Goal: Find contact information: Find contact information

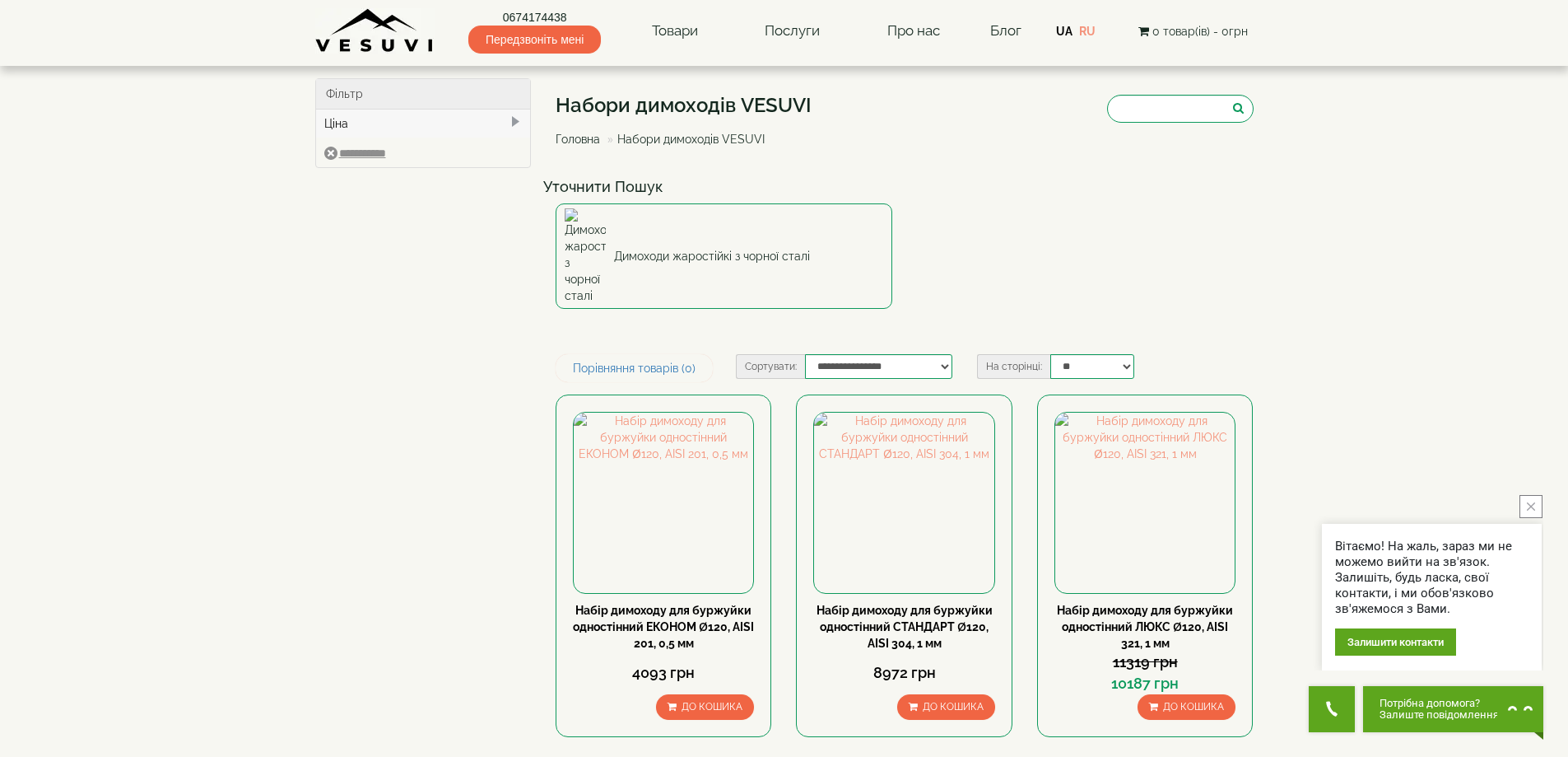
click at [376, 33] on img at bounding box center [374, 31] width 119 height 45
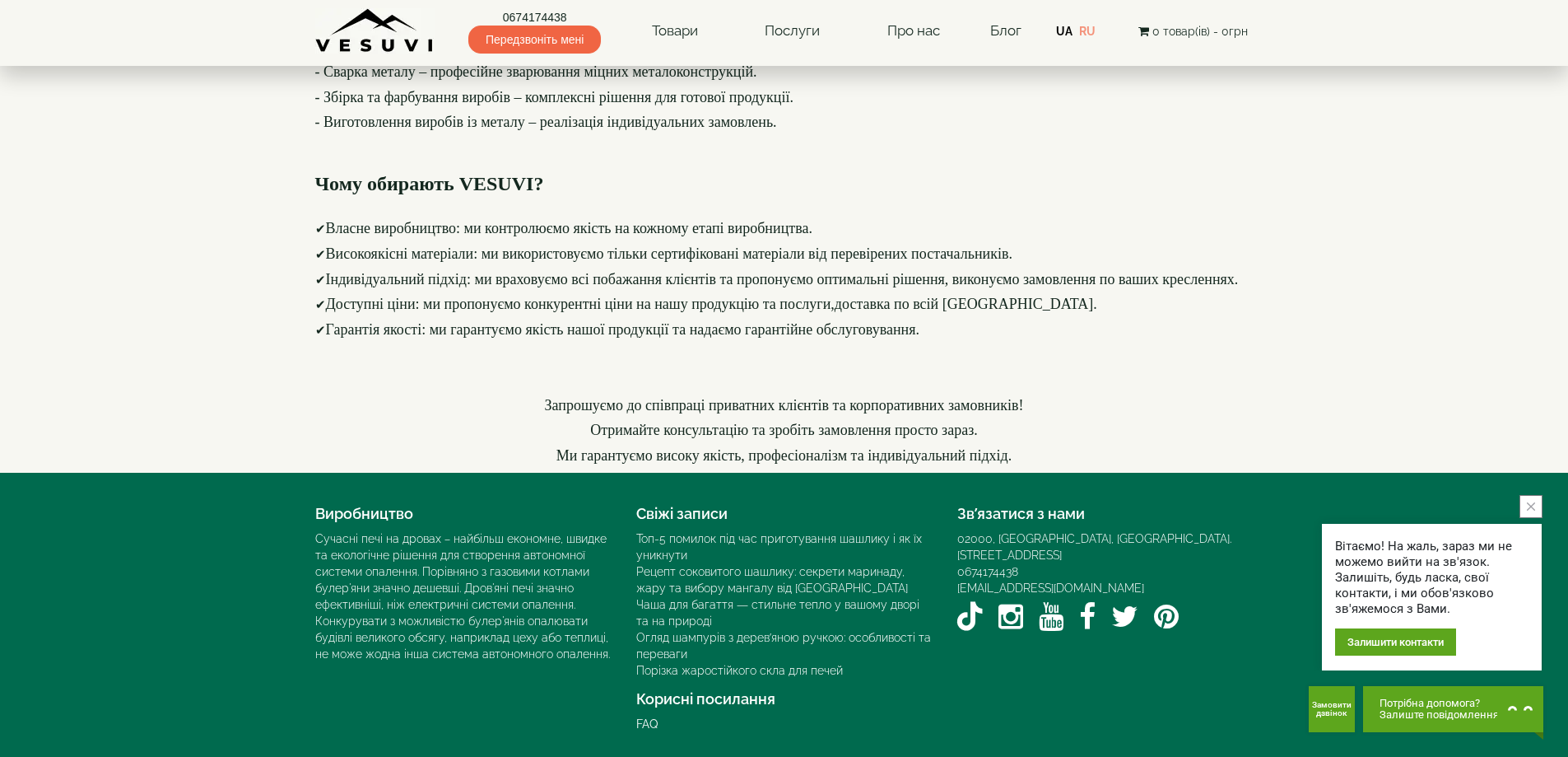
scroll to position [2261, 0]
drag, startPoint x: 1025, startPoint y: 547, endPoint x: 1018, endPoint y: 555, distance: 10.6
click at [1018, 555] on div "02000, Україна, м. Київ, Мисливський провулок, 1Б 0674174438 info@vesuvi-pechi.…" at bounding box center [1105, 583] width 296 height 107
copy div "на, м. Київ, Мисливський провулок, 1Б 0674174438"
drag, startPoint x: 206, startPoint y: 244, endPoint x: 221, endPoint y: 254, distance: 18.0
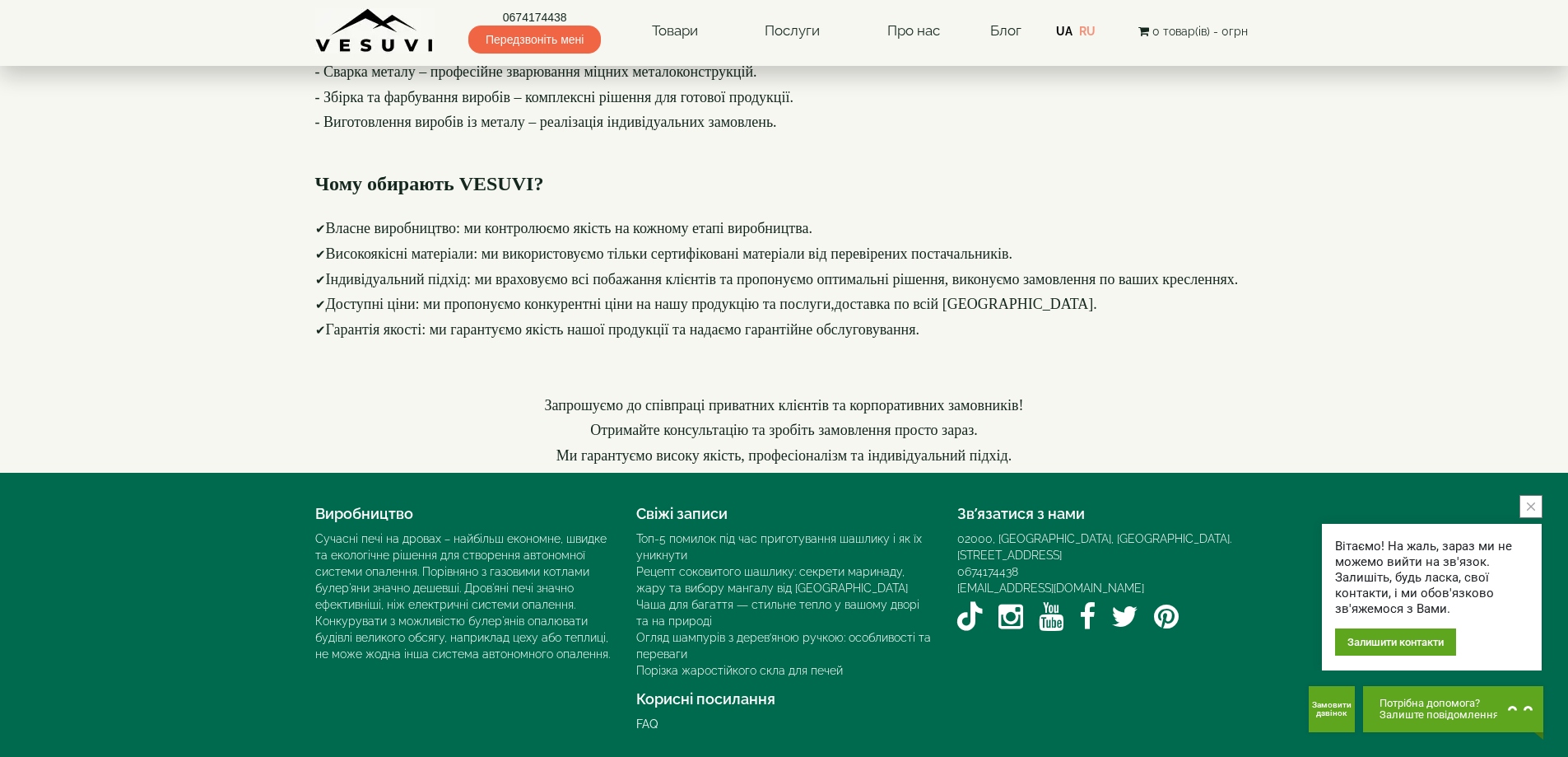
drag, startPoint x: 1022, startPoint y: 557, endPoint x: 954, endPoint y: 555, distance: 68.0
click at [954, 555] on div "Зв’язатися з нами 02000, Україна, м. Київ, Мисливський провулок, 1Б 0674174438 …" at bounding box center [1105, 568] width 321 height 140
copy link "0674174438"
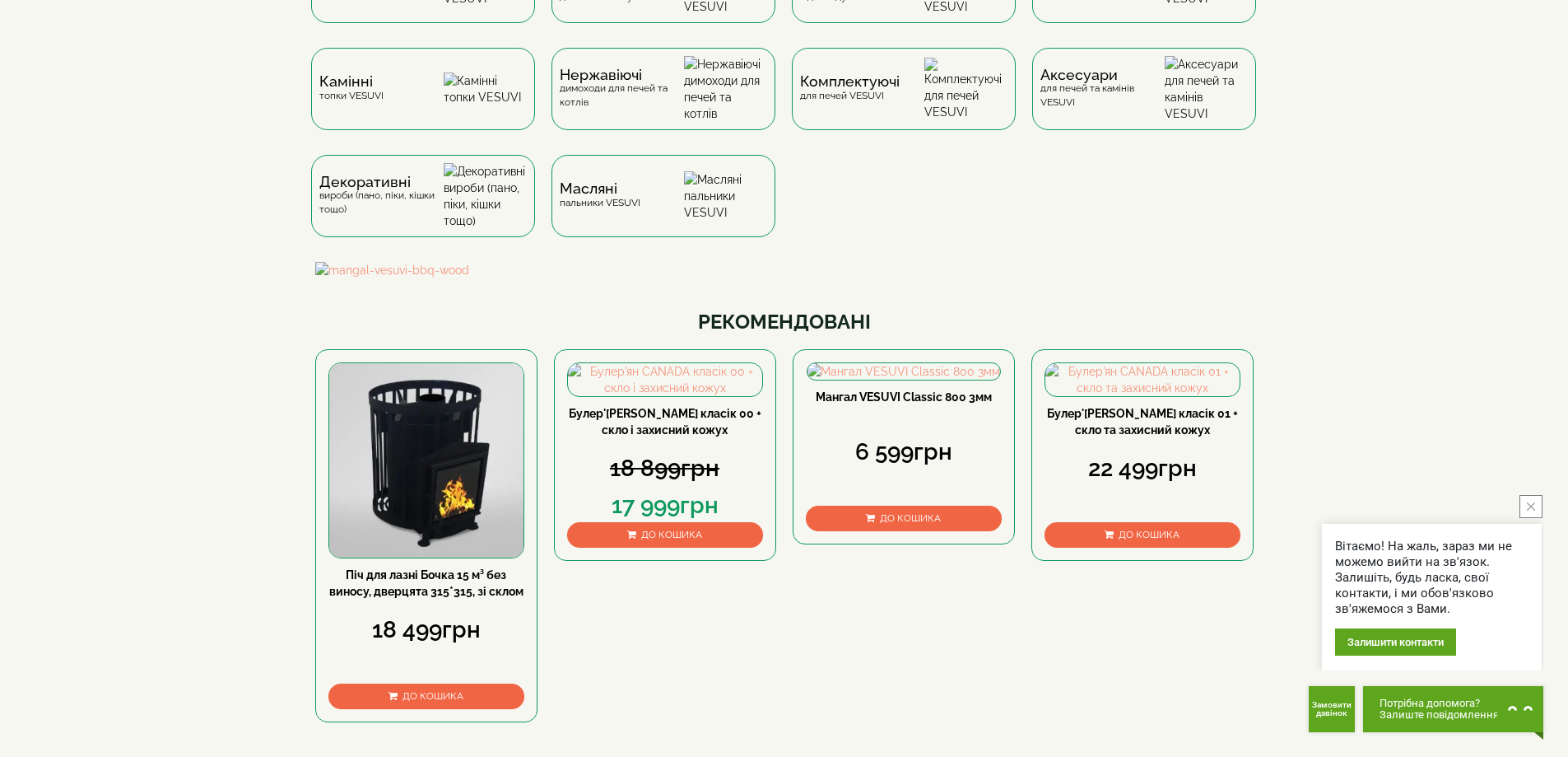
scroll to position [0, 0]
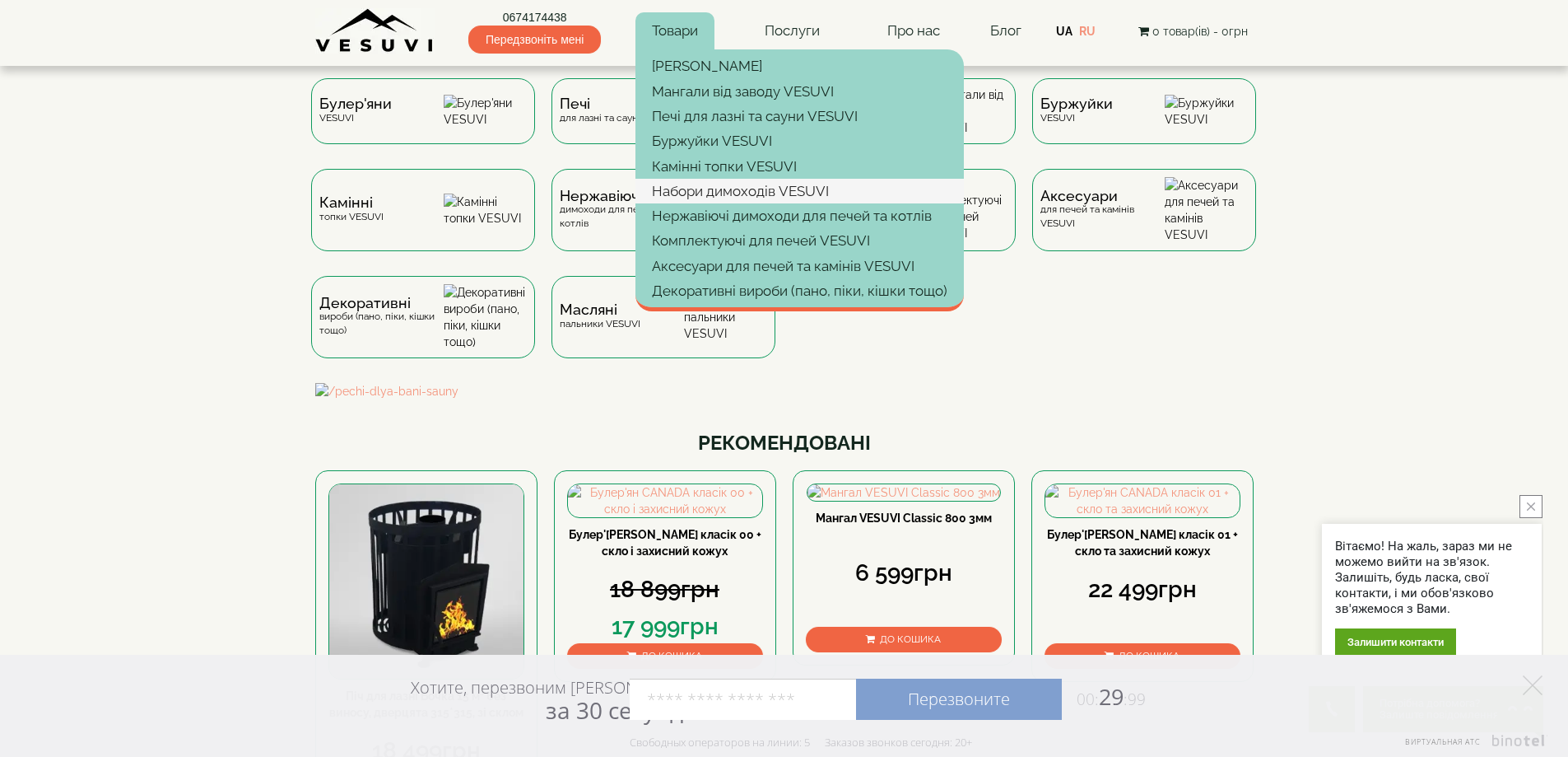
click at [678, 184] on link "Набори димоходів VESUVI" at bounding box center [799, 190] width 329 height 25
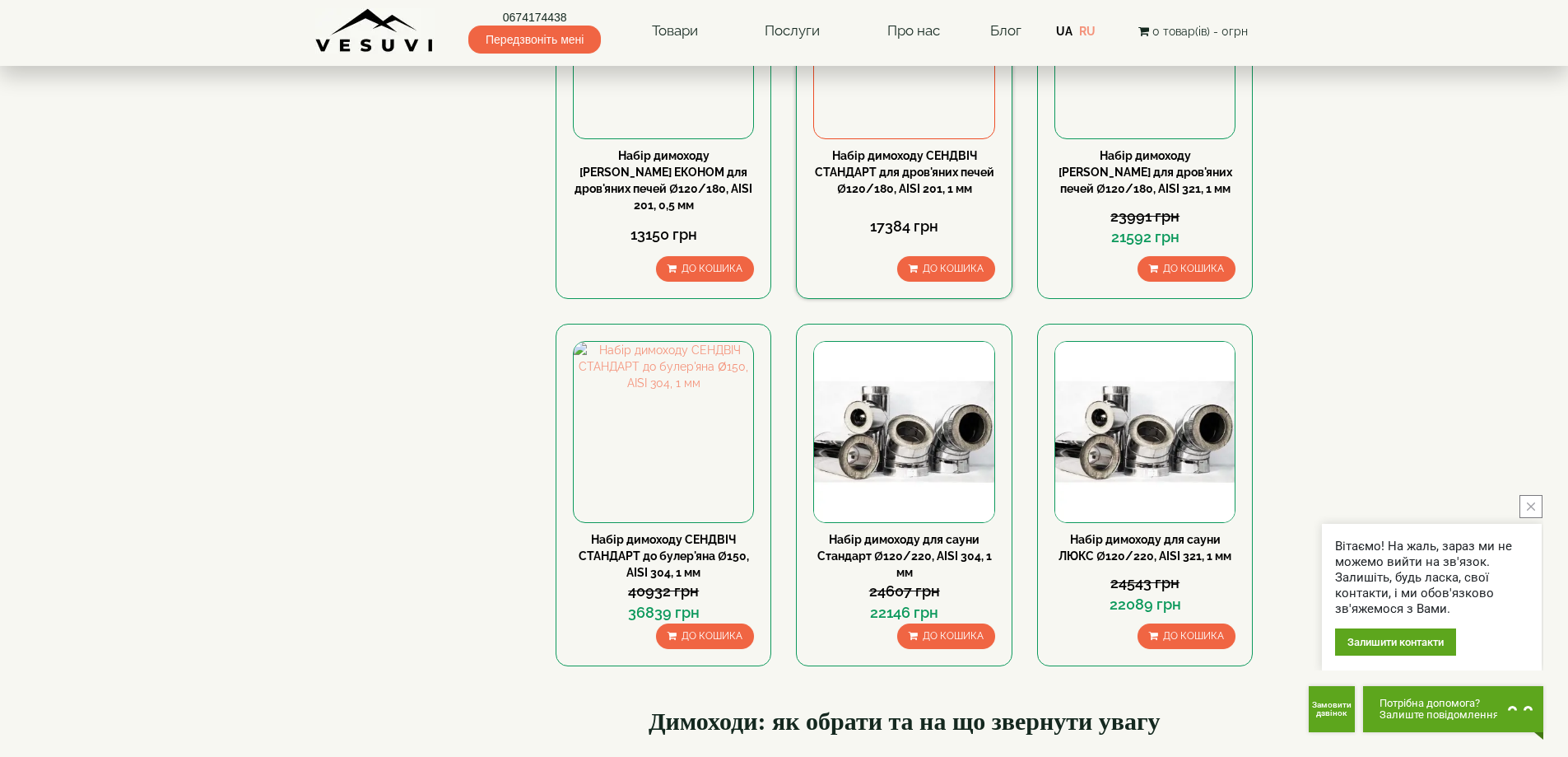
scroll to position [823, 0]
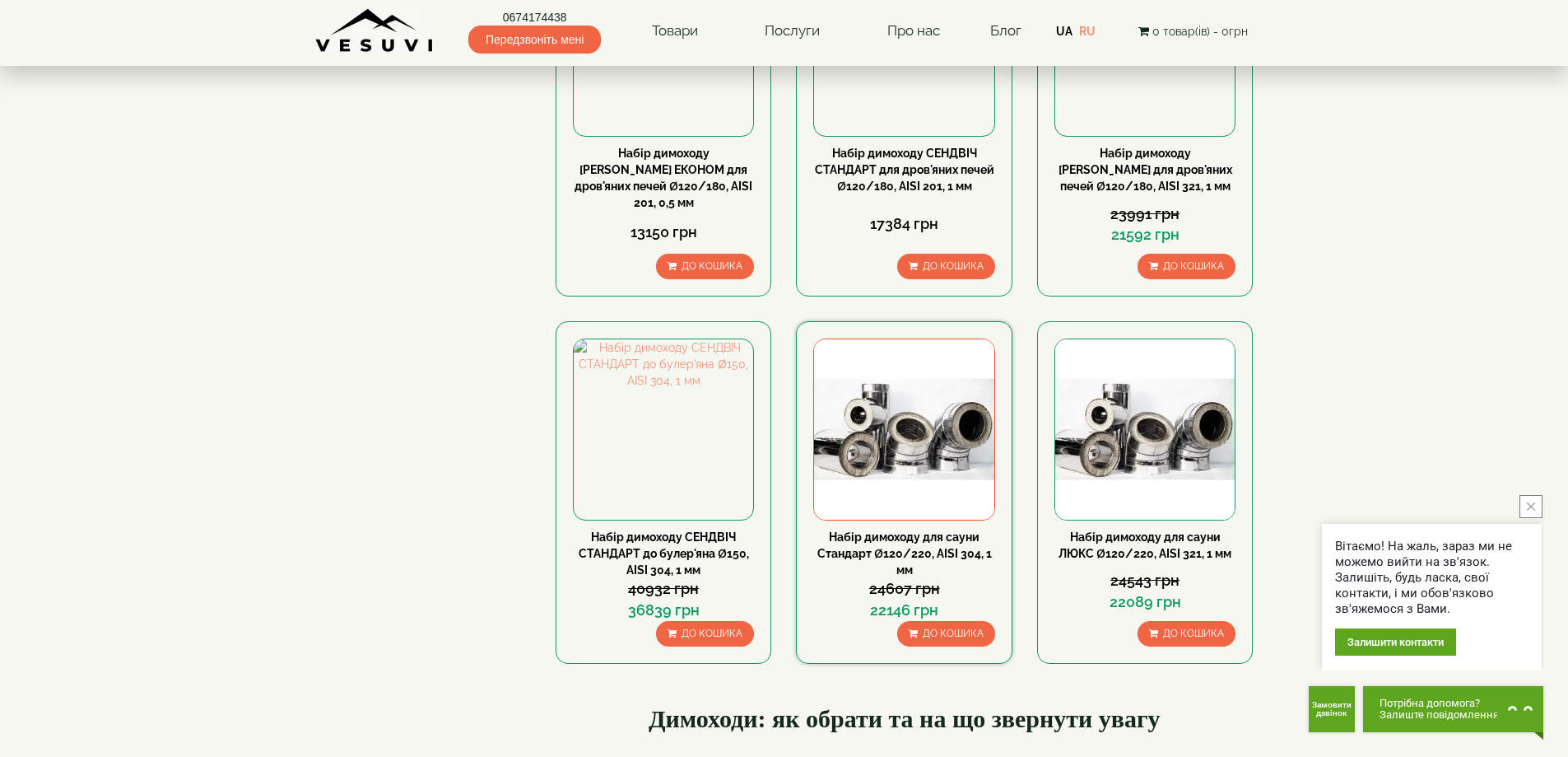
click at [881, 399] on img at bounding box center [904, 429] width 180 height 180
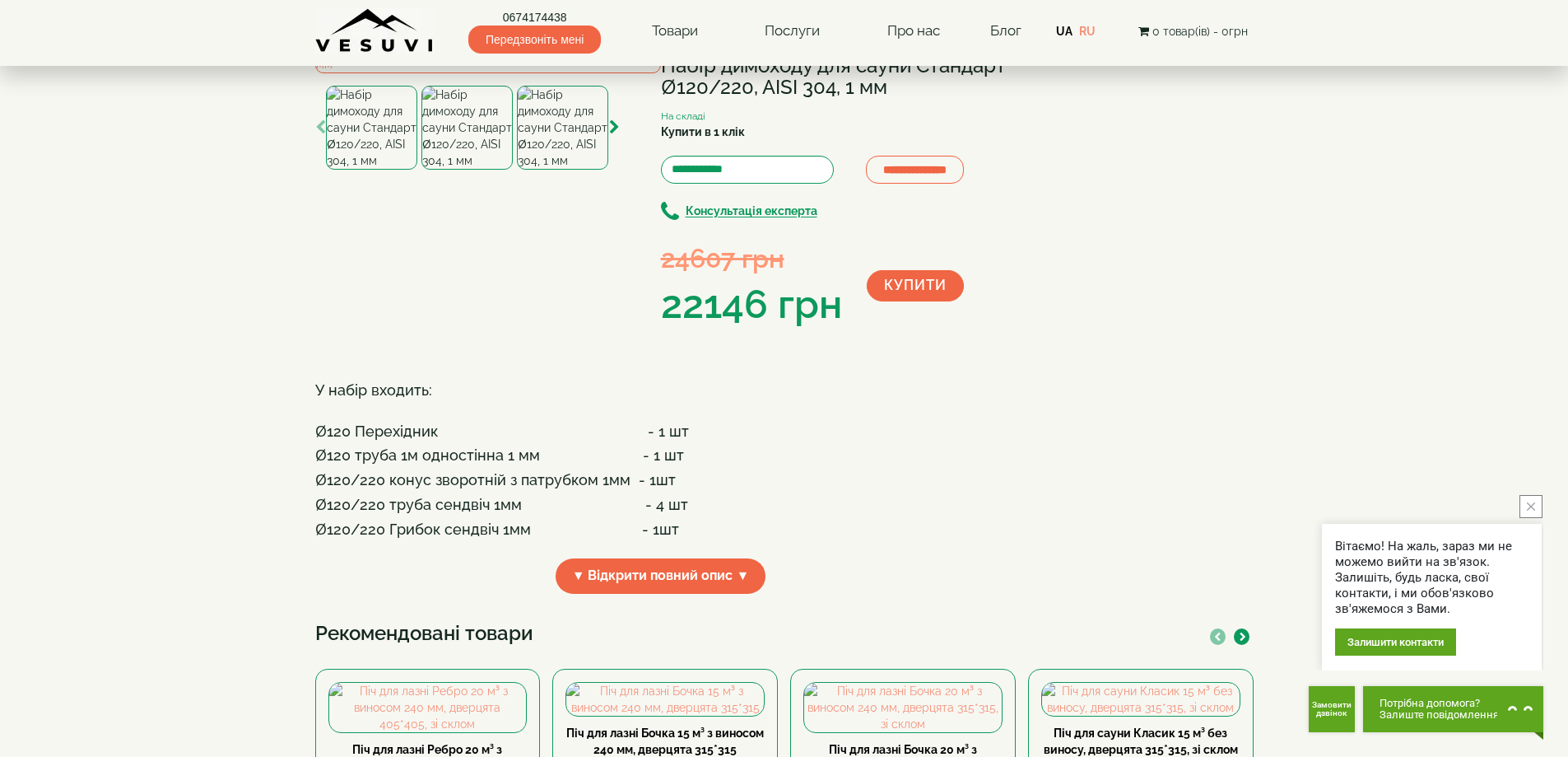
scroll to position [82, 0]
